Goal: Transaction & Acquisition: Purchase product/service

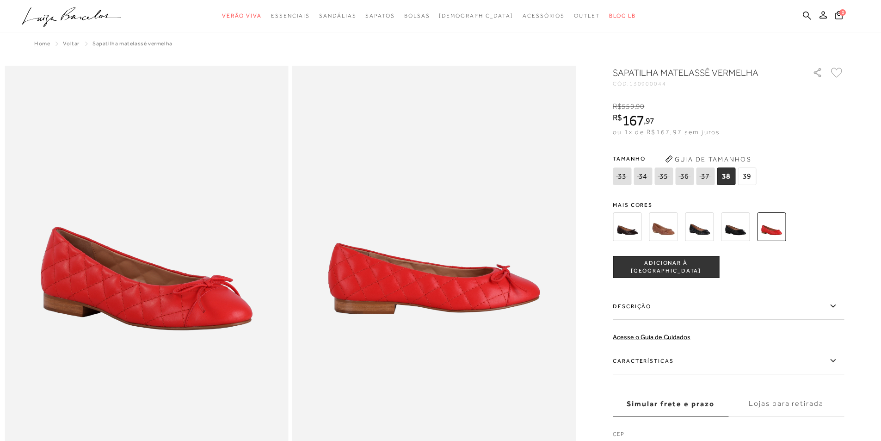
click at [733, 231] on img at bounding box center [735, 226] width 29 height 29
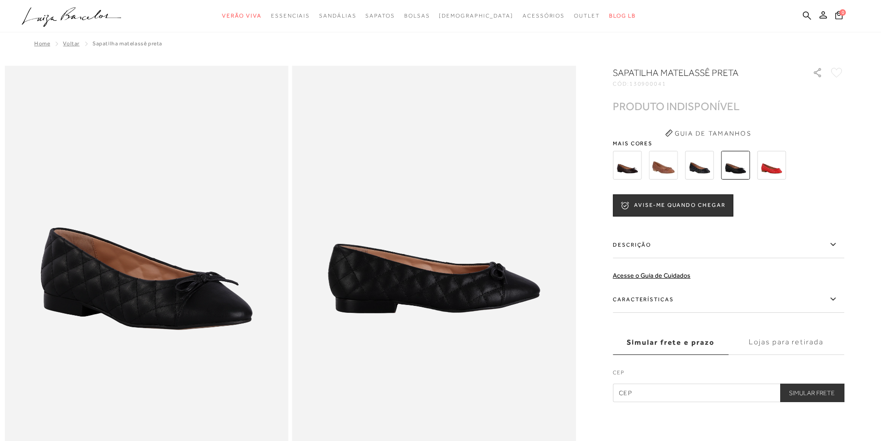
click at [776, 168] on img at bounding box center [771, 165] width 29 height 29
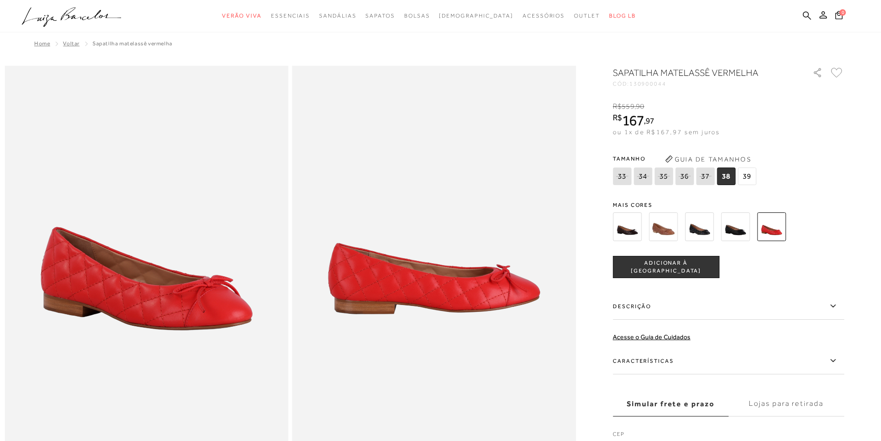
click at [663, 225] on img at bounding box center [663, 226] width 29 height 29
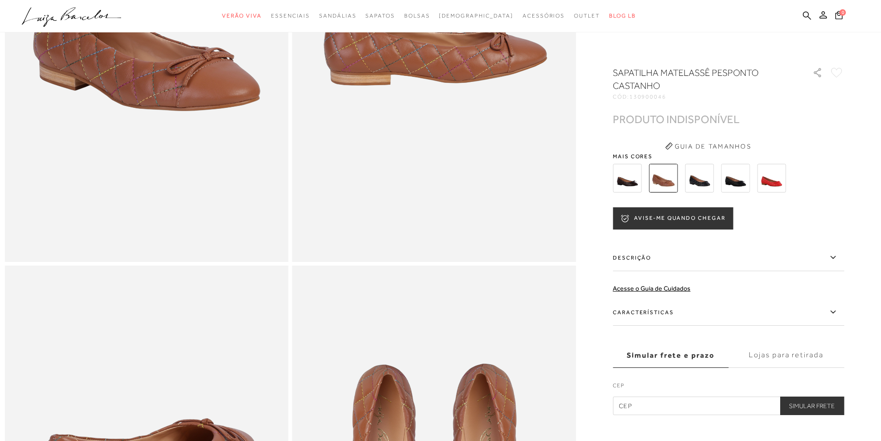
scroll to position [183, 0]
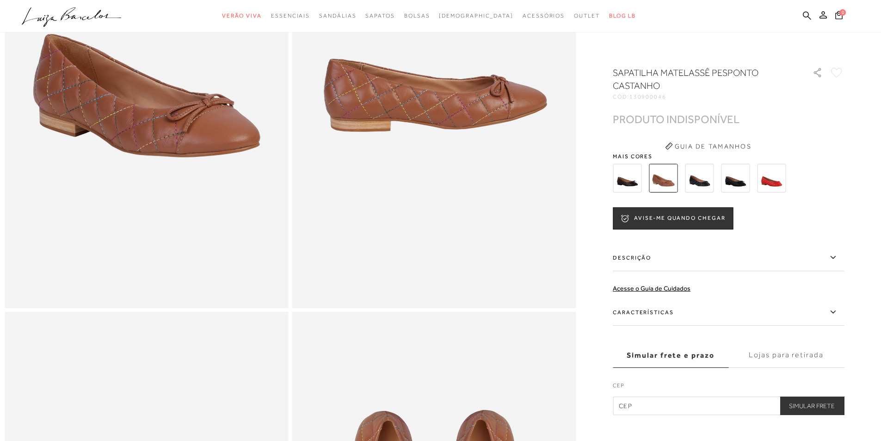
click at [703, 178] on img at bounding box center [699, 178] width 29 height 29
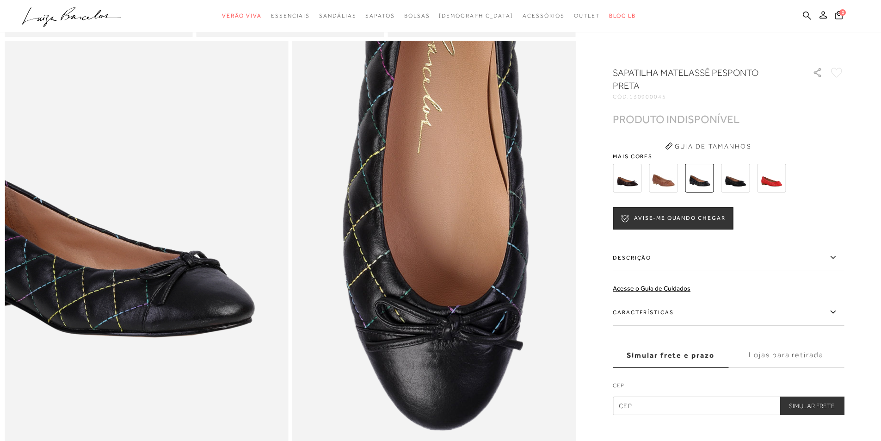
scroll to position [786, 0]
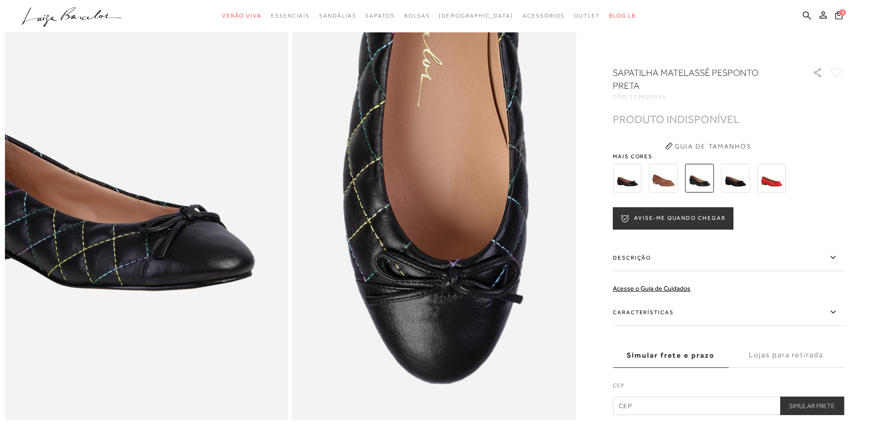
click at [780, 164] on img at bounding box center [771, 178] width 29 height 29
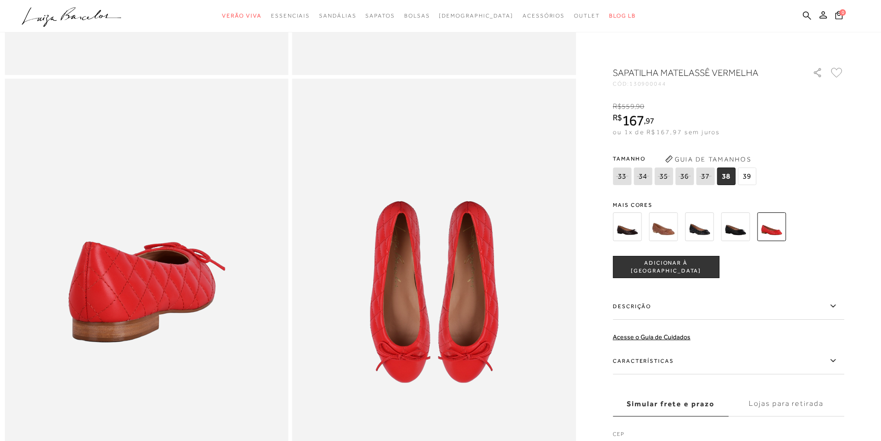
scroll to position [139, 0]
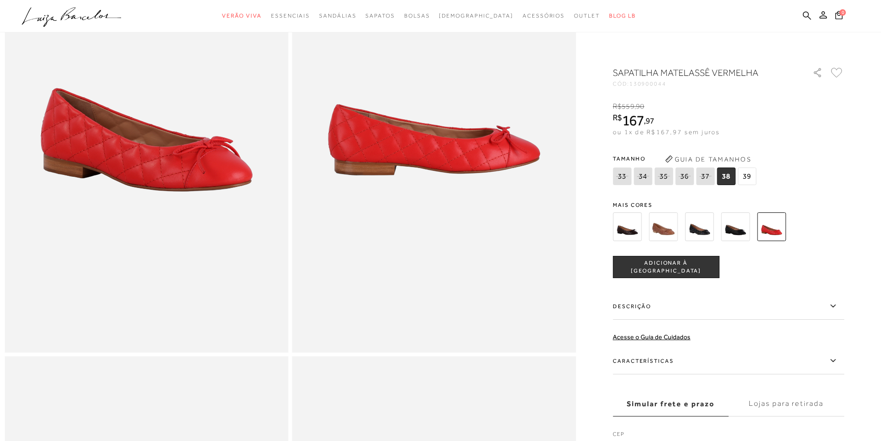
click at [749, 173] on span "39" at bounding box center [747, 176] width 19 height 18
click at [686, 262] on button "ADICIONAR À [GEOGRAPHIC_DATA]" at bounding box center [666, 267] width 106 height 22
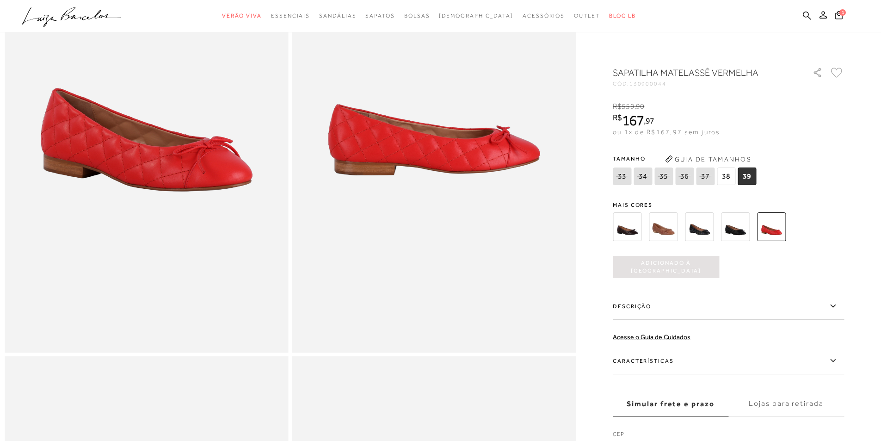
scroll to position [0, 0]
click at [691, 259] on button "Adicionado à [GEOGRAPHIC_DATA]" at bounding box center [666, 267] width 106 height 22
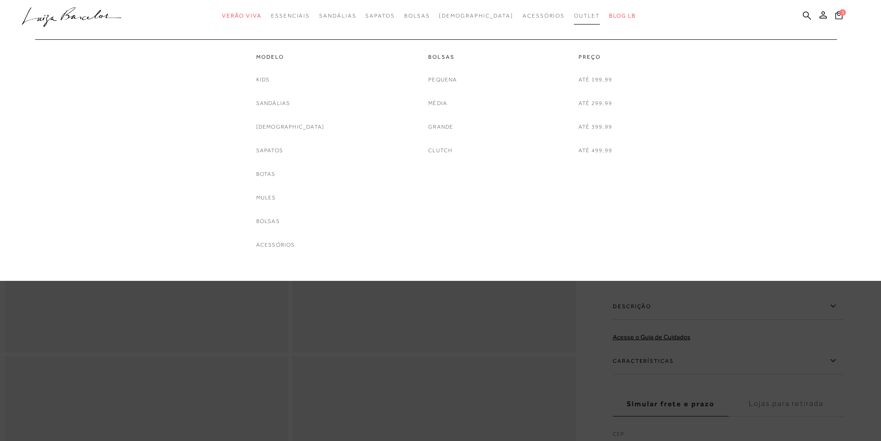
click at [574, 14] on span "Outlet" at bounding box center [587, 15] width 26 height 6
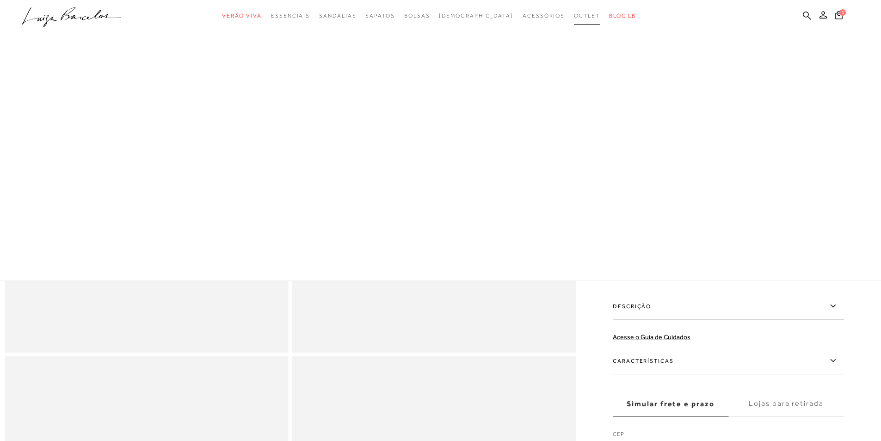
click at [574, 14] on span "Outlet" at bounding box center [587, 15] width 26 height 6
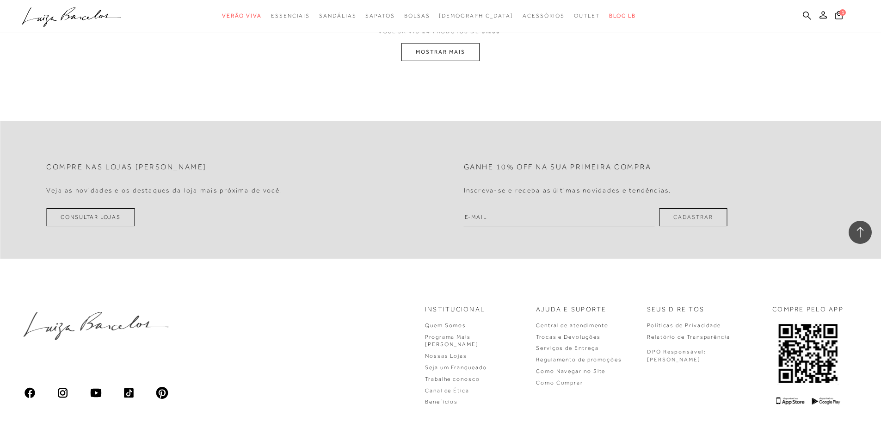
scroll to position [1157, 0]
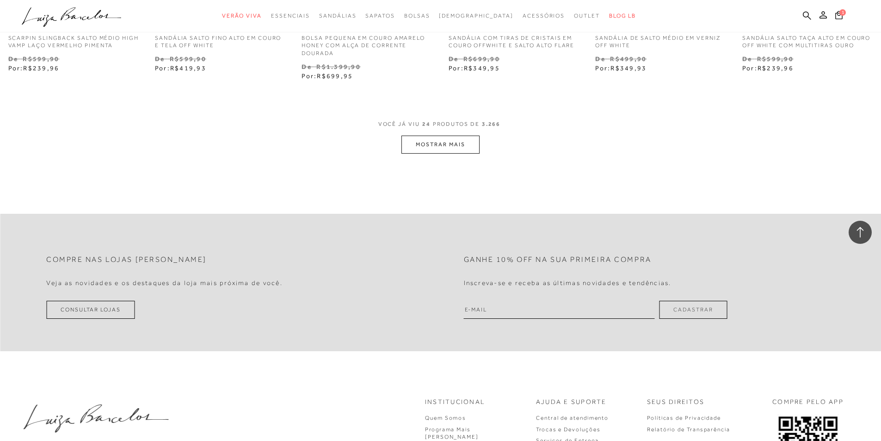
click at [439, 136] on button "MOSTRAR MAIS" at bounding box center [441, 145] width 78 height 18
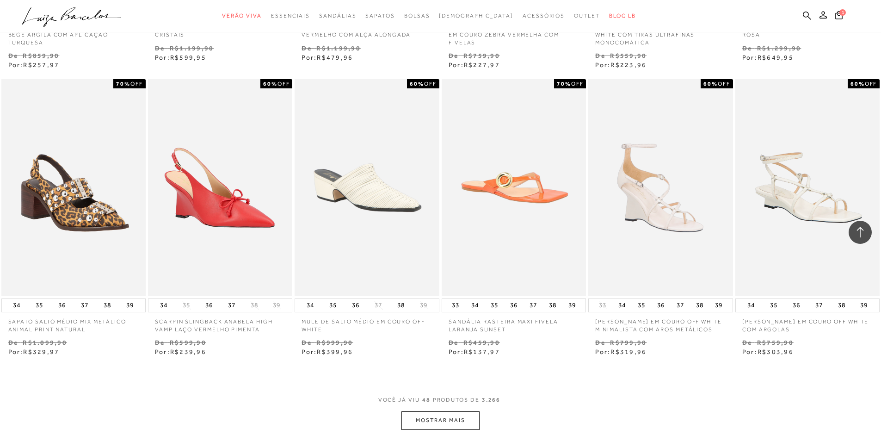
scroll to position [2267, 0]
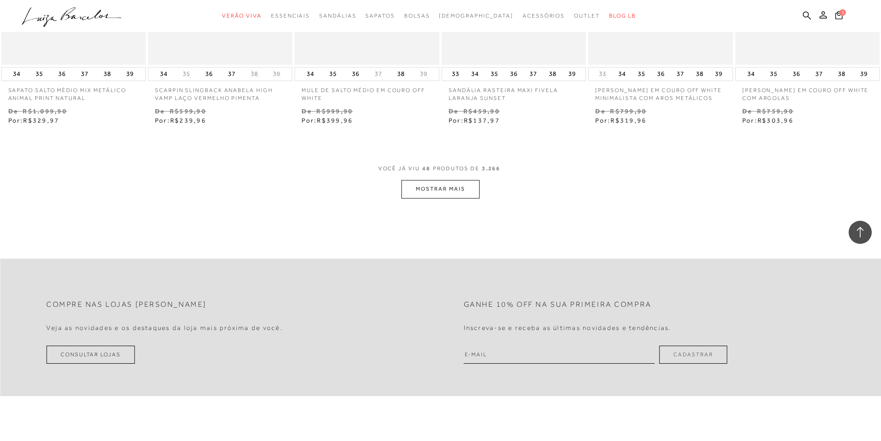
click at [440, 190] on button "MOSTRAR MAIS" at bounding box center [441, 189] width 78 height 18
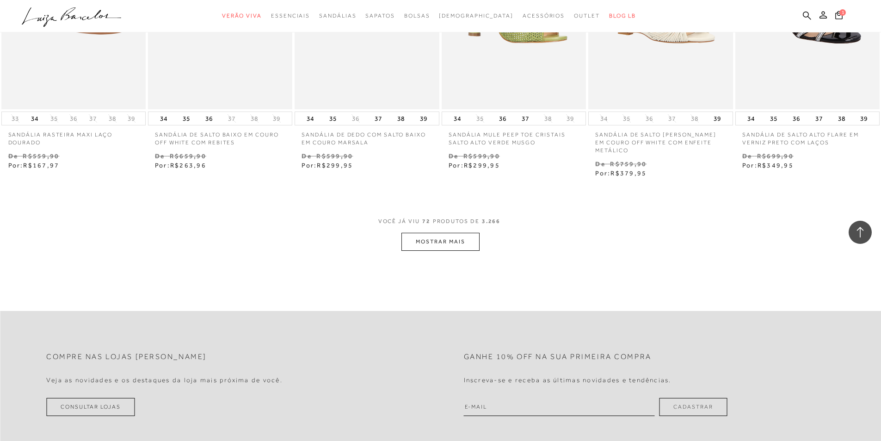
scroll to position [3331, 0]
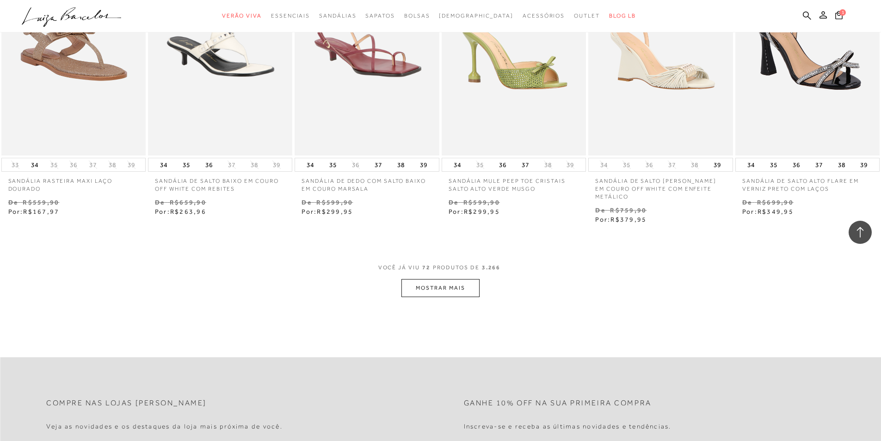
click at [448, 287] on button "MOSTRAR MAIS" at bounding box center [441, 288] width 78 height 18
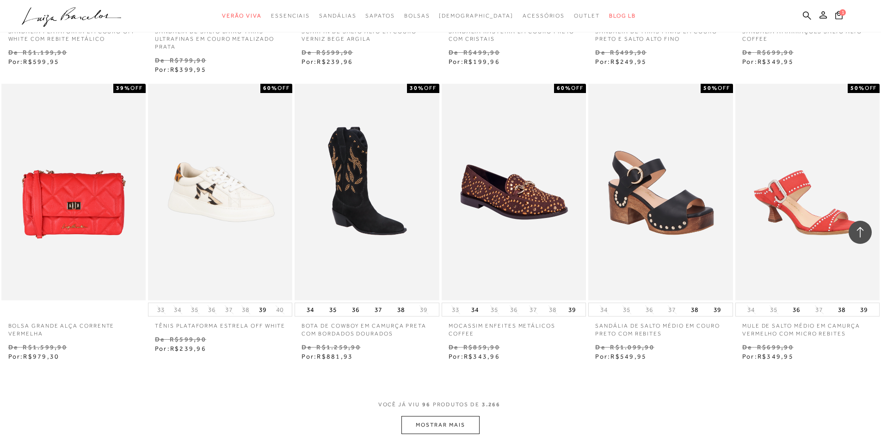
scroll to position [4488, 0]
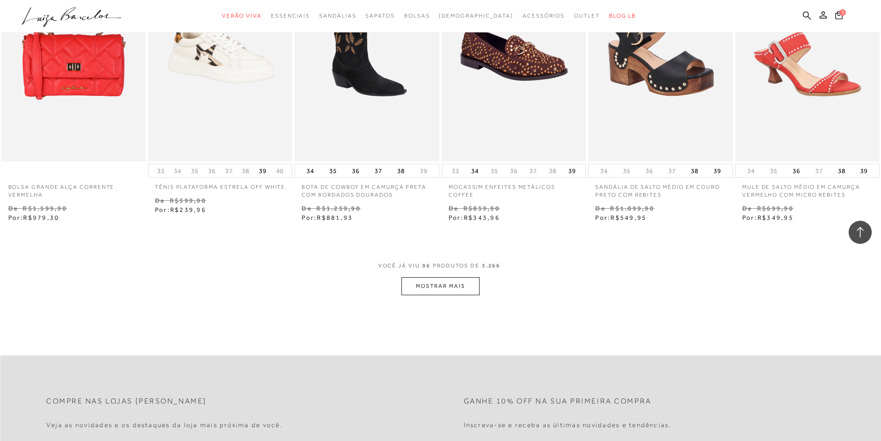
click at [447, 283] on button "MOSTRAR MAIS" at bounding box center [441, 286] width 78 height 18
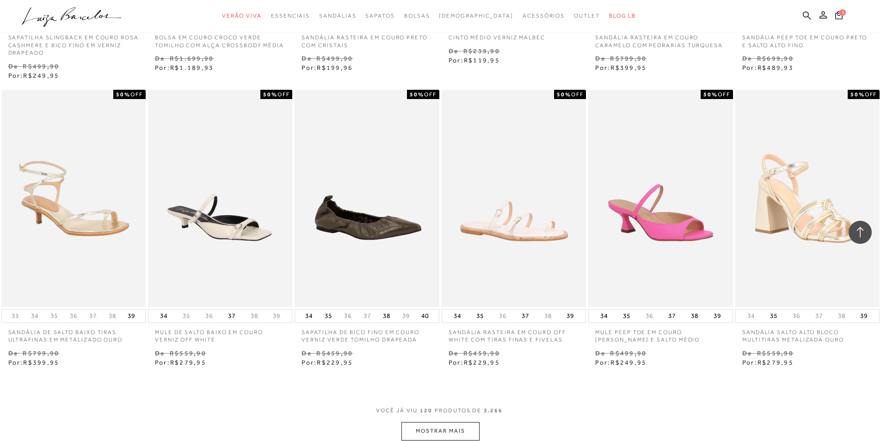
scroll to position [5690, 0]
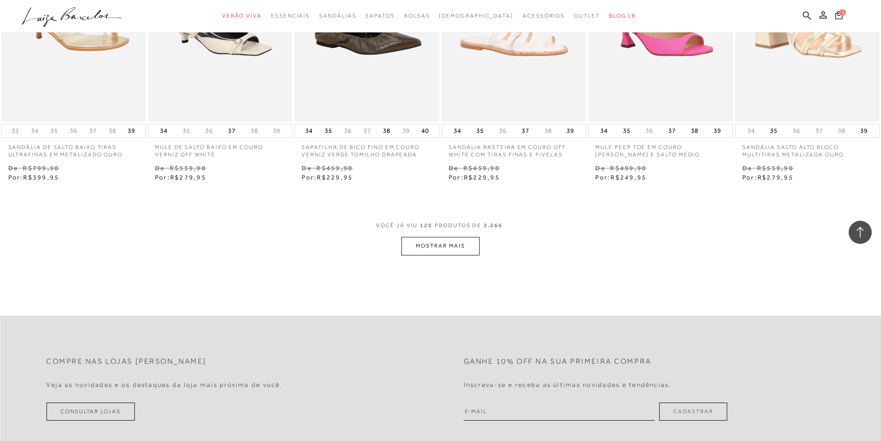
click at [453, 245] on button "MOSTRAR MAIS" at bounding box center [441, 246] width 78 height 18
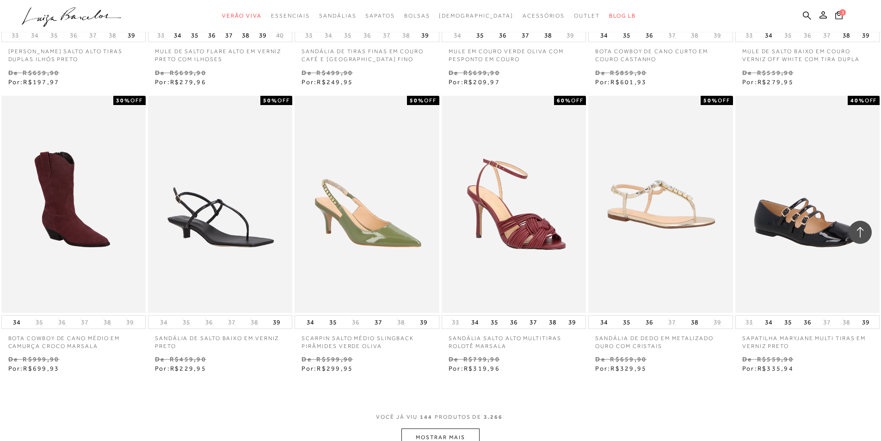
scroll to position [6893, 0]
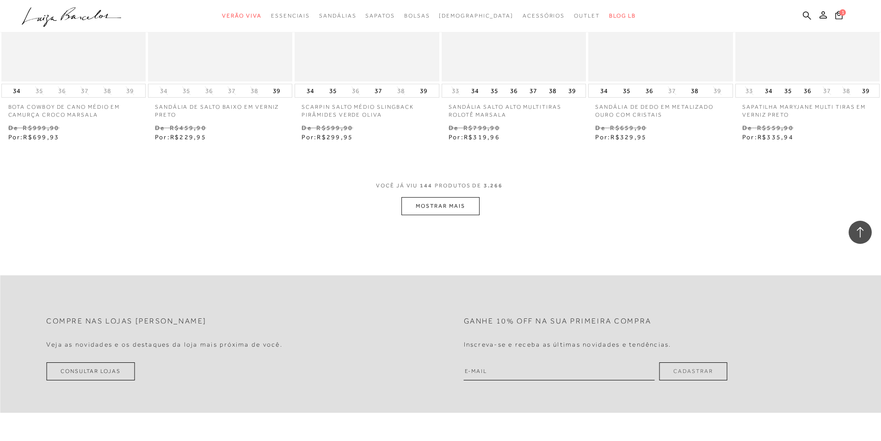
click at [425, 207] on button "MOSTRAR MAIS" at bounding box center [441, 206] width 78 height 18
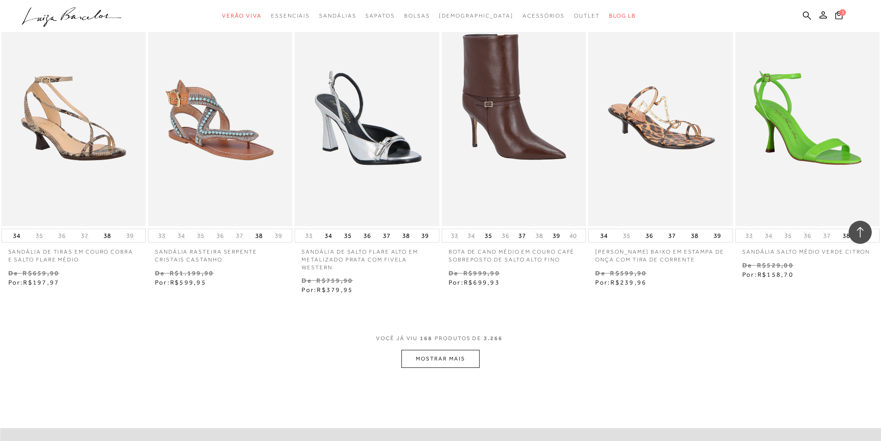
scroll to position [8096, 0]
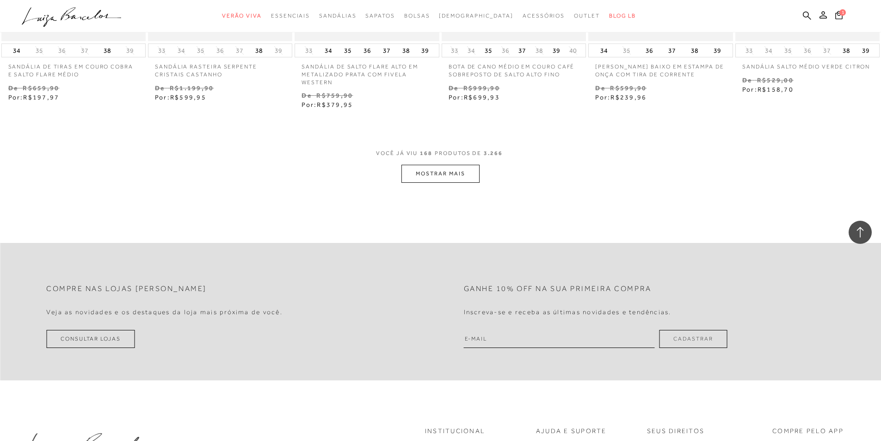
click at [426, 179] on button "MOSTRAR MAIS" at bounding box center [441, 174] width 78 height 18
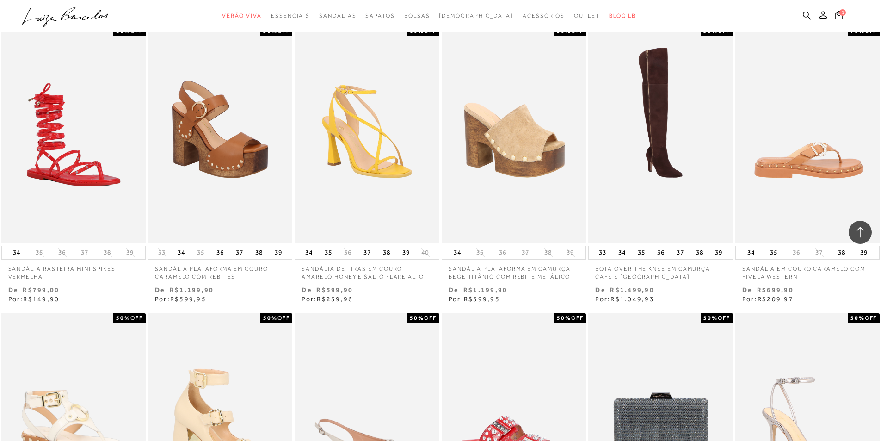
scroll to position [8142, 0]
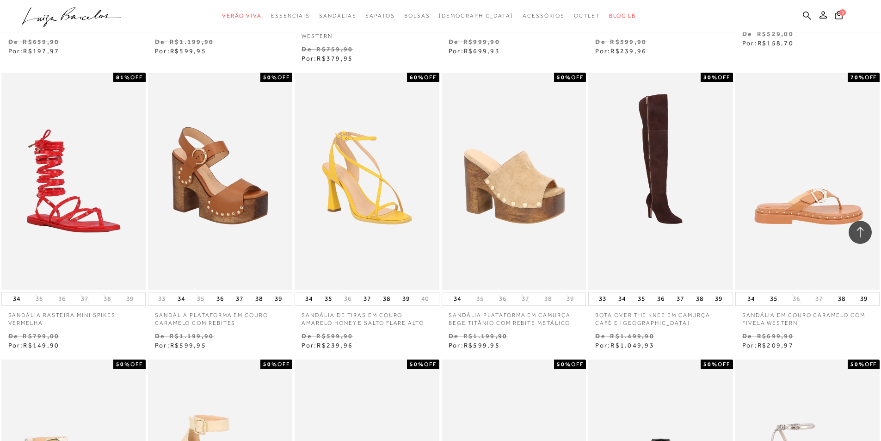
click at [828, 198] on img at bounding box center [808, 181] width 143 height 217
